Goal: Information Seeking & Learning: Check status

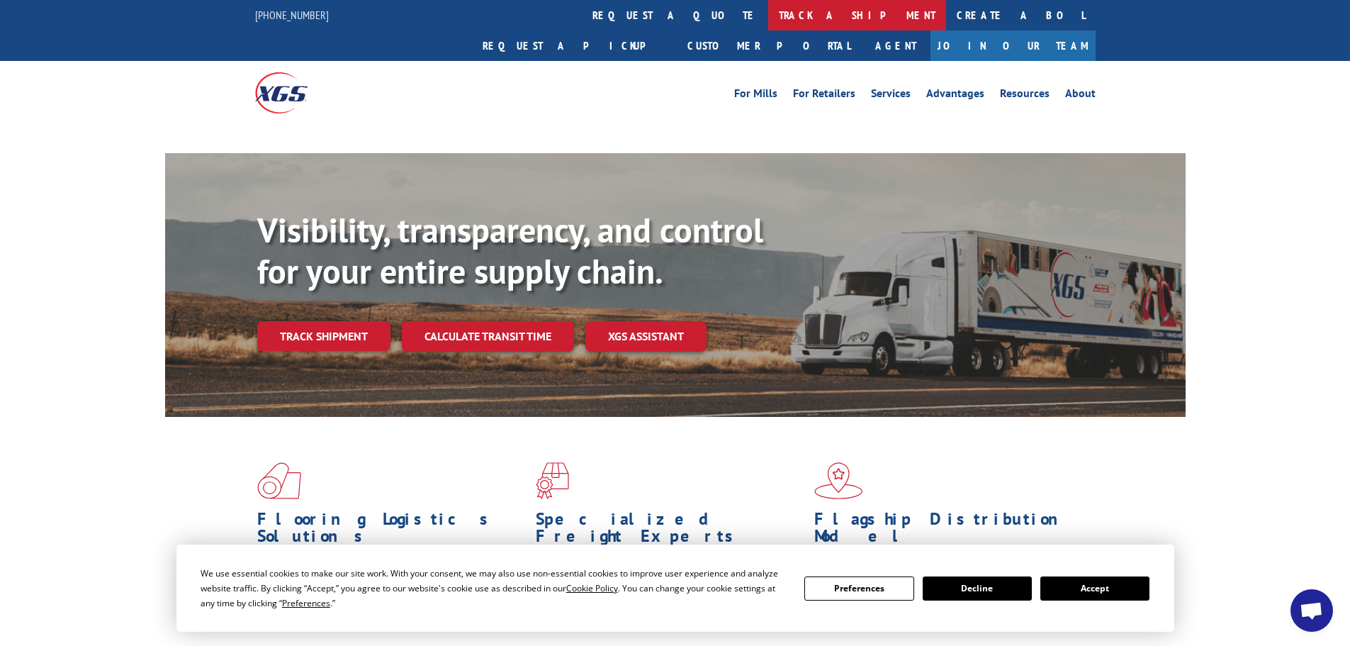
click at [768, 16] on link "track a shipment" at bounding box center [857, 15] width 178 height 30
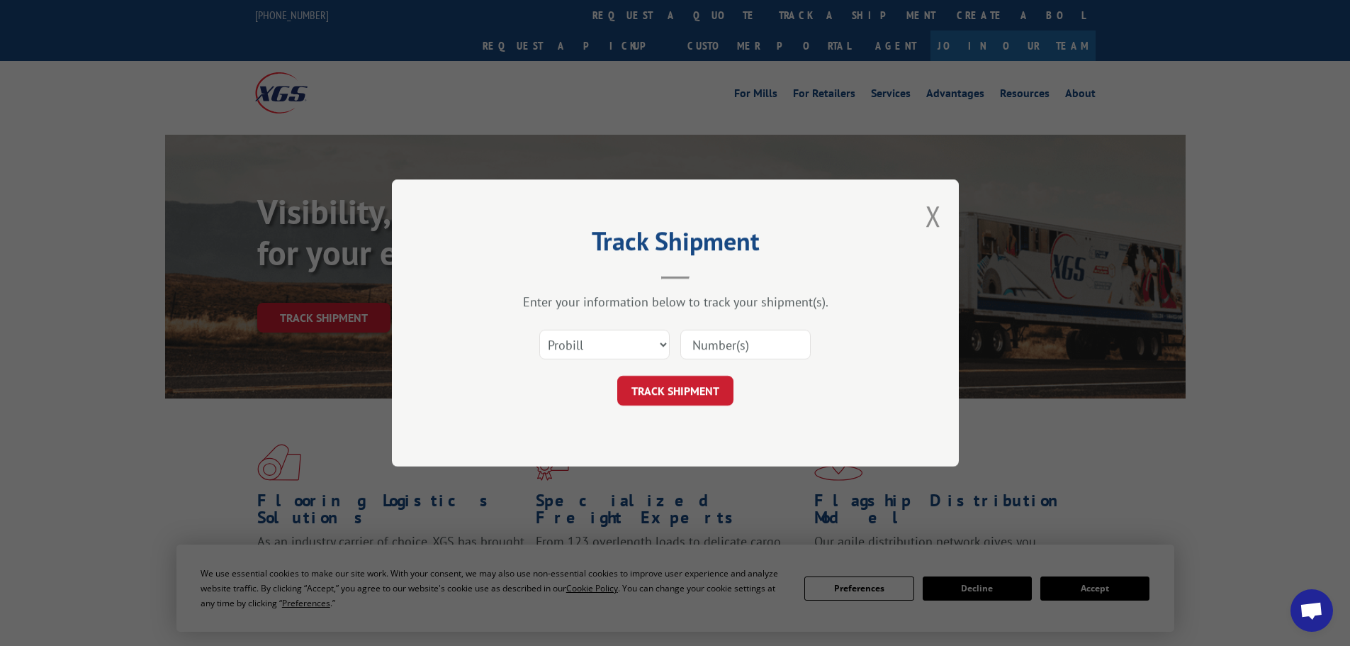
click at [717, 347] on input at bounding box center [745, 345] width 130 height 30
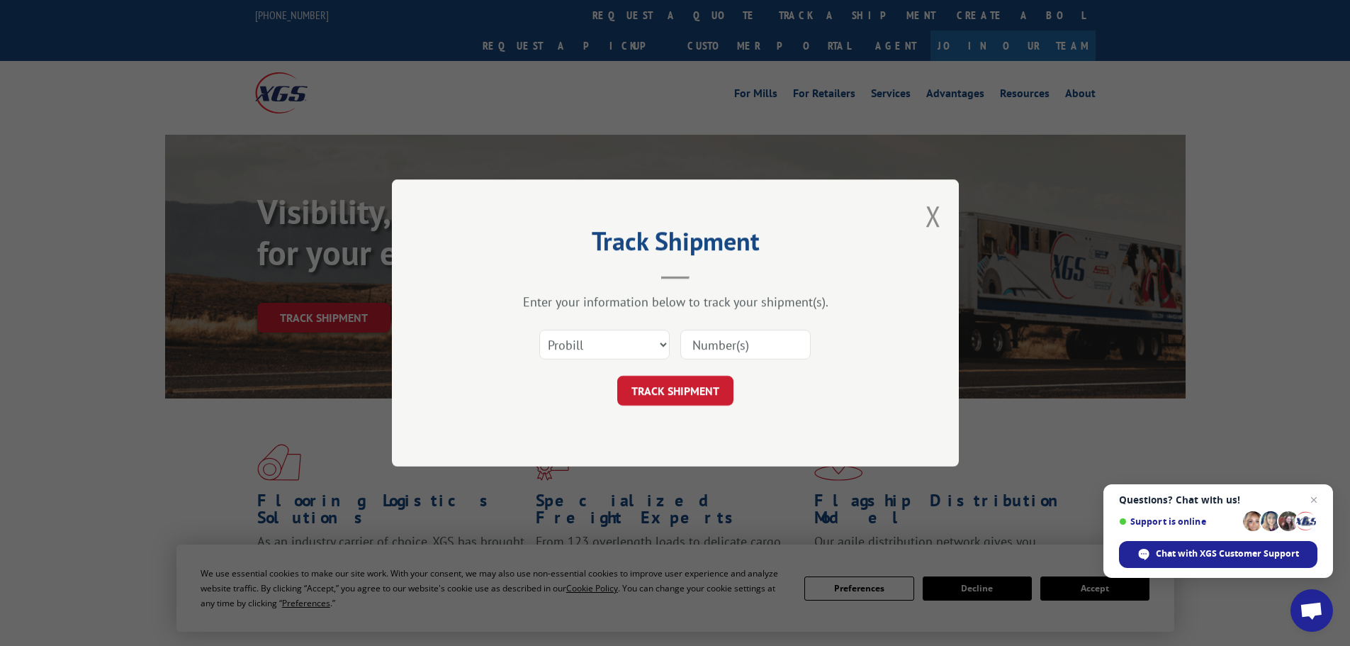
paste input "17521460"
type input "17521460"
click at [691, 400] on button "TRACK SHIPMENT" at bounding box center [675, 391] width 116 height 30
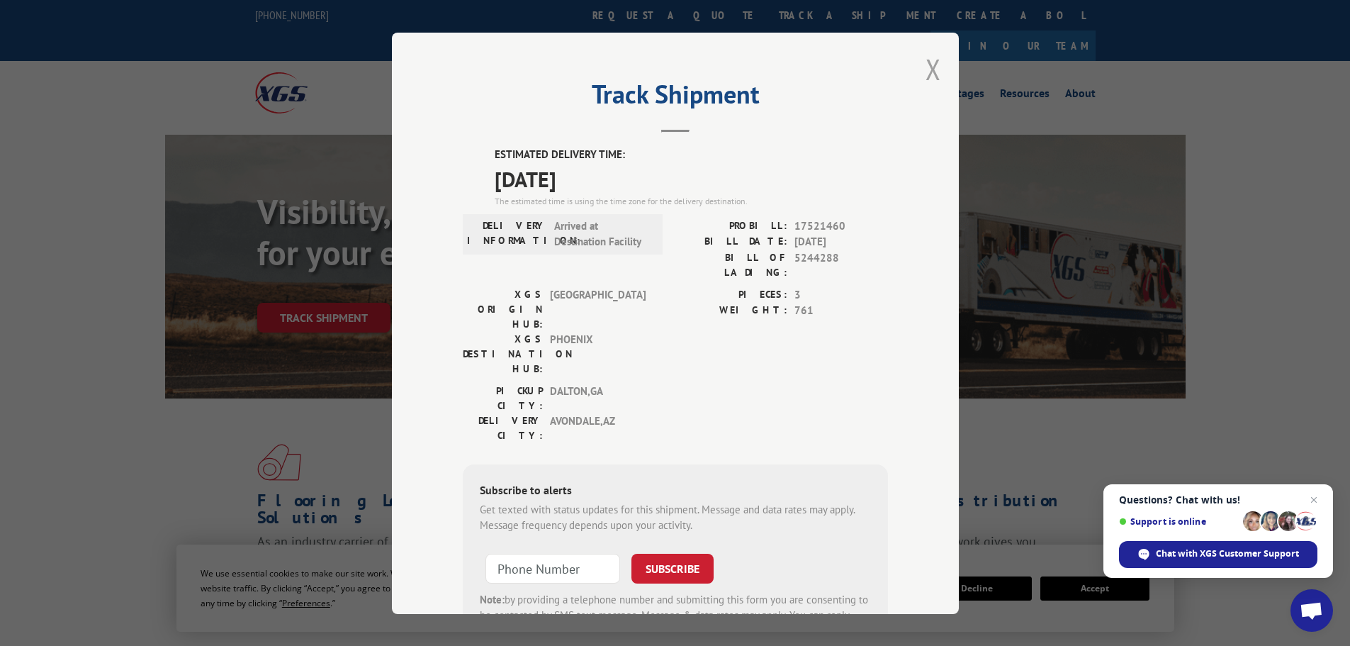
click at [928, 69] on button "Close modal" at bounding box center [934, 69] width 16 height 38
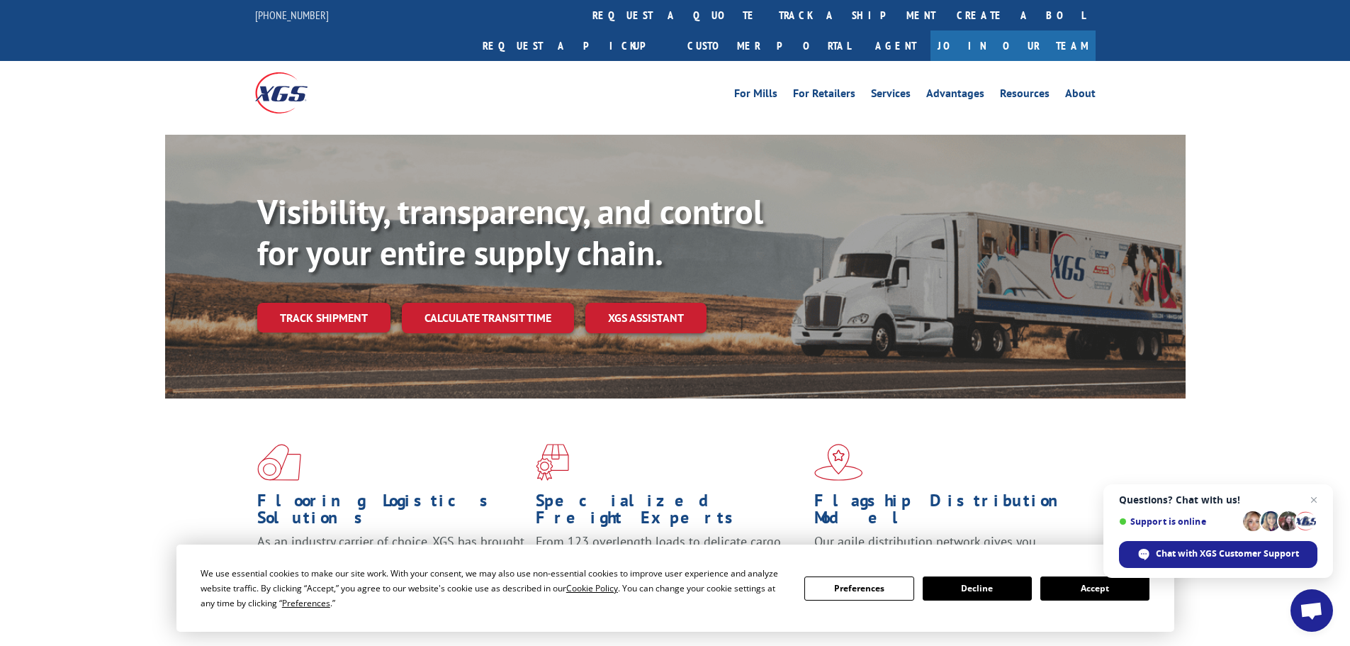
drag, startPoint x: 1315, startPoint y: 499, endPoint x: 1310, endPoint y: 485, distance: 15.3
click at [1315, 499] on span "Close chat" at bounding box center [1313, 499] width 17 height 17
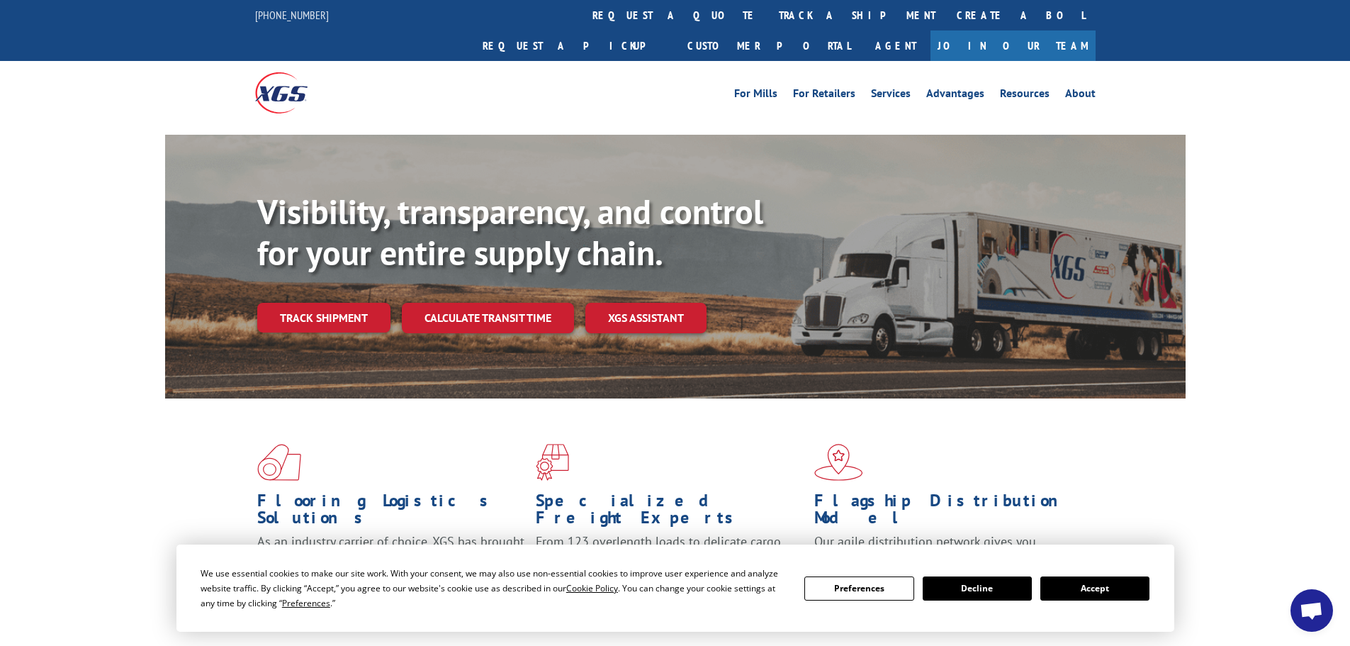
click at [768, 14] on link "track a shipment" at bounding box center [857, 15] width 178 height 30
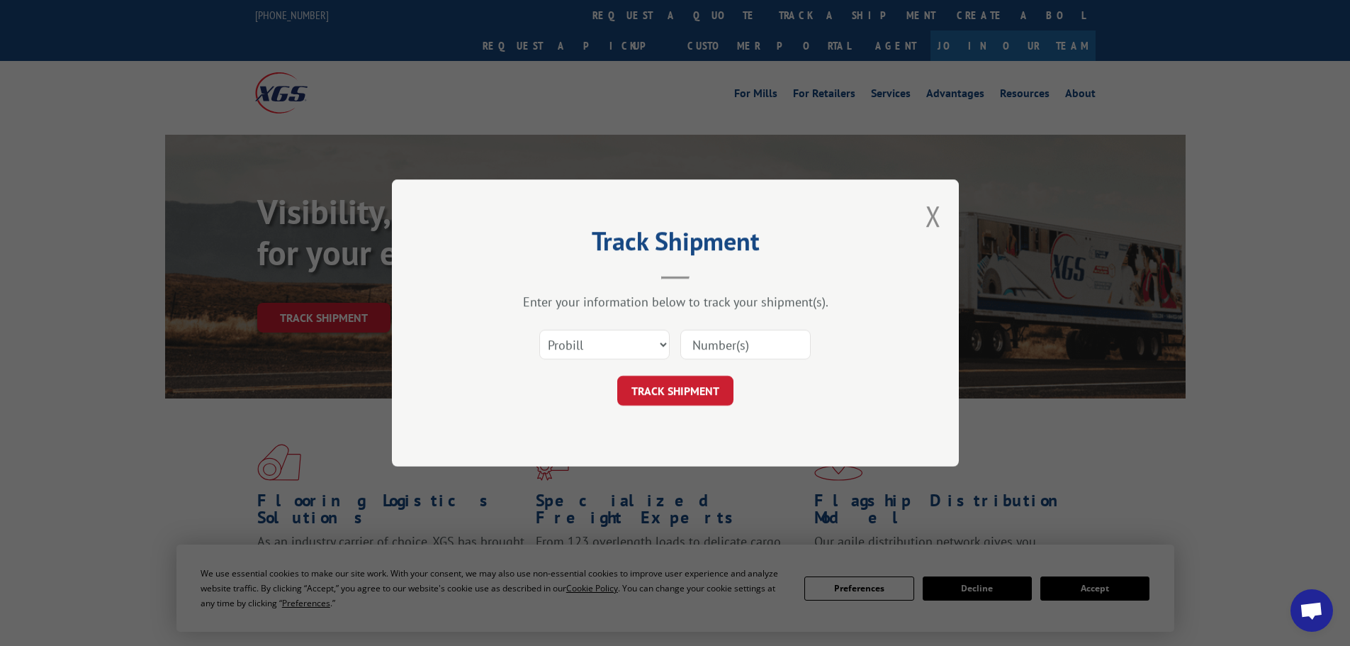
click at [725, 352] on input at bounding box center [745, 345] width 130 height 30
paste input "17517435"
type input "17517435"
click at [643, 393] on button "TRACK SHIPMENT" at bounding box center [675, 391] width 116 height 30
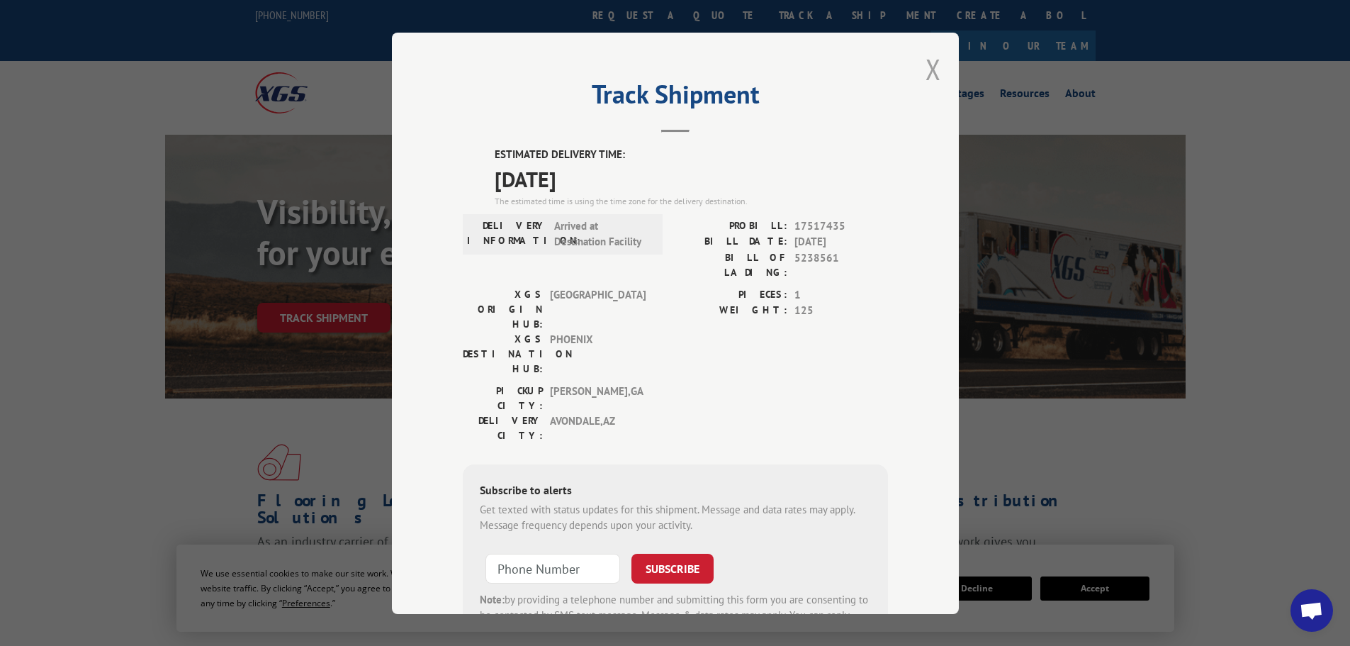
click at [930, 74] on button "Close modal" at bounding box center [934, 69] width 16 height 38
